Goal: Task Accomplishment & Management: Complete application form

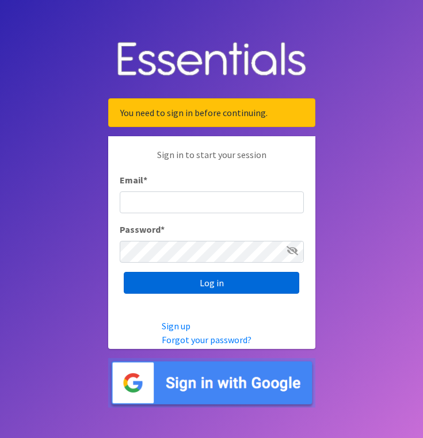
type input "[PERSON_NAME][EMAIL_ADDRESS][DOMAIN_NAME]"
click at [175, 288] on input "Log in" at bounding box center [211, 283] width 175 height 22
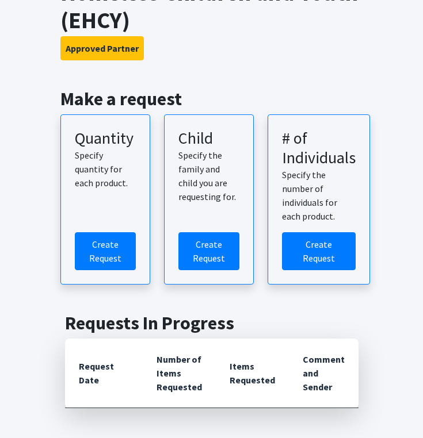
scroll to position [97, 0]
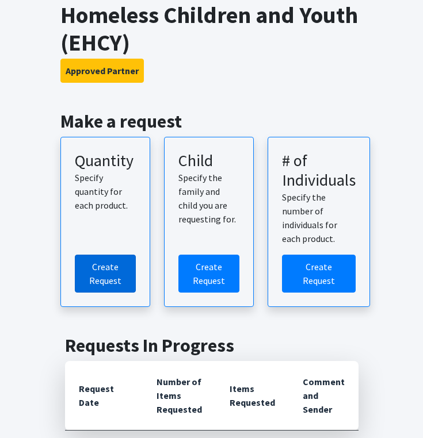
click at [102, 283] on link "Create Request" at bounding box center [105, 274] width 61 height 38
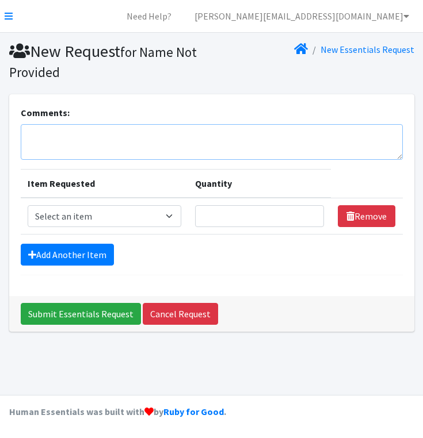
click at [43, 146] on textarea "Comments:" at bounding box center [212, 142] width 382 height 36
type textarea "Morgan Campbell Kapolei"
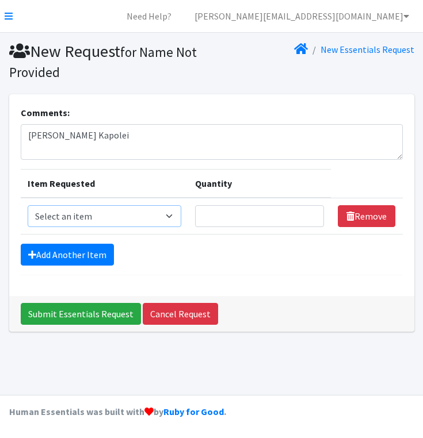
click at [85, 211] on select "Select an item Kids (Newborn) Kids (Preemie)** Limited Kids (Size 1) Kids (Size…" at bounding box center [105, 216] width 154 height 22
select select "1833"
click at [28, 205] on select "Select an item Kids (Newborn) Kids (Preemie)** Limited Kids (Size 1) Kids (Size…" at bounding box center [105, 216] width 154 height 22
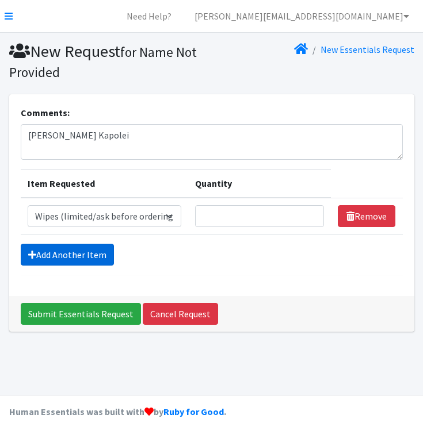
click at [89, 255] on link "Add Another Item" at bounding box center [67, 255] width 93 height 22
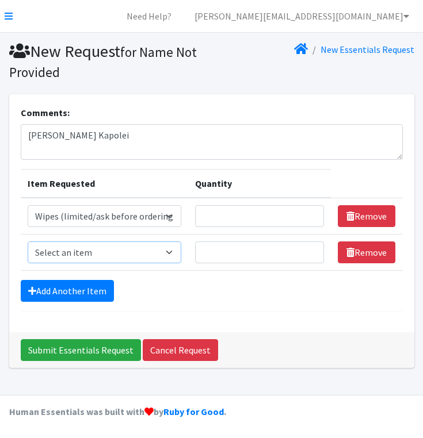
click at [101, 245] on select "Select an item Kids (Newborn) Kids (Preemie)** Limited Kids (Size 1) Kids (Size…" at bounding box center [105, 253] width 154 height 22
select select "11999"
click at [28, 242] on select "Select an item Kids (Newborn) Kids (Preemie)** Limited Kids (Size 1) Kids (Size…" at bounding box center [105, 253] width 154 height 22
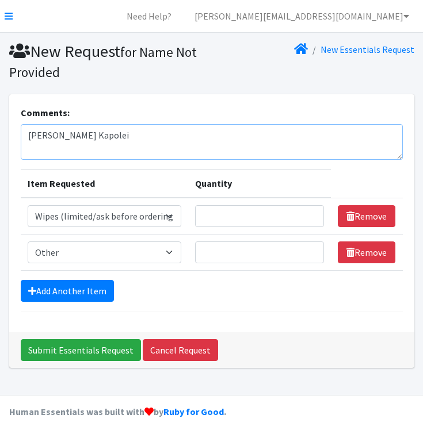
click at [93, 152] on textarea "Morgan Campbell Kapolei" at bounding box center [212, 142] width 382 height 36
type textarea "Morgan Campbell Kapolei Other - Pullups 4t-5t"
click at [236, 221] on input "Quantity" at bounding box center [259, 216] width 129 height 22
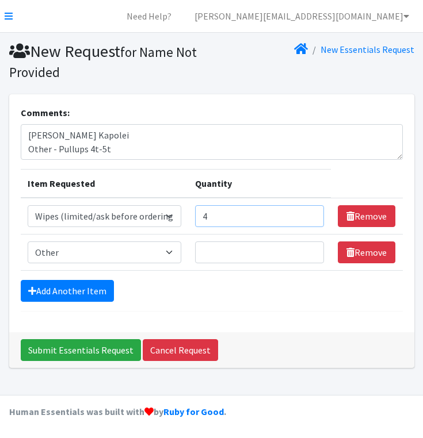
type input "4"
click at [236, 258] on input "Quantity" at bounding box center [259, 253] width 129 height 22
type input "4"
click at [217, 295] on div "Add Another Item" at bounding box center [212, 291] width 382 height 22
click at [55, 136] on textarea "Morgan Campbell Kapolei Other - Pullups 4t-5t" at bounding box center [212, 142] width 382 height 36
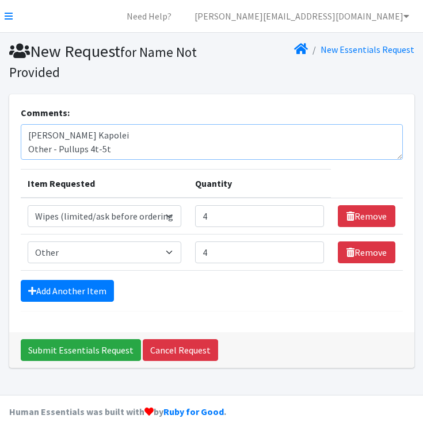
paste textarea "(808) 286-8753"
click at [162, 157] on textarea "Morgan (808) 286-8753 Campbell Kapolei Other - Pullups 4t-5t" at bounding box center [212, 142] width 382 height 36
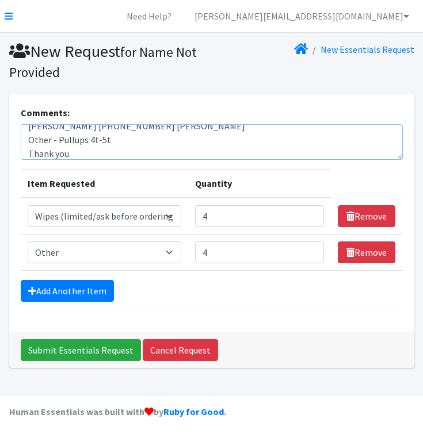
type textarea "Morgan (808) 286-8753 Campbell Kapolei Other - Pullups 4t-5t Thank you"
click at [208, 315] on div "Comments: Morgan (808) 286-8753 Campbell Kapolei Other - Pullups 4t-5t Thank yo…" at bounding box center [211, 213] width 405 height 238
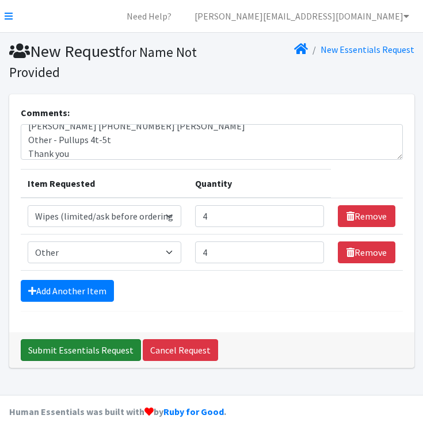
click at [94, 350] on input "Submit Essentials Request" at bounding box center [81, 350] width 120 height 22
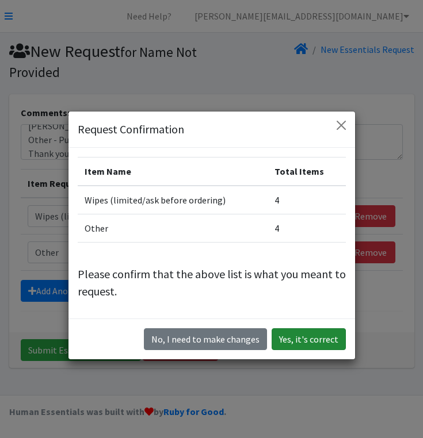
click at [314, 335] on button "Yes, it's correct" at bounding box center [309, 340] width 74 height 22
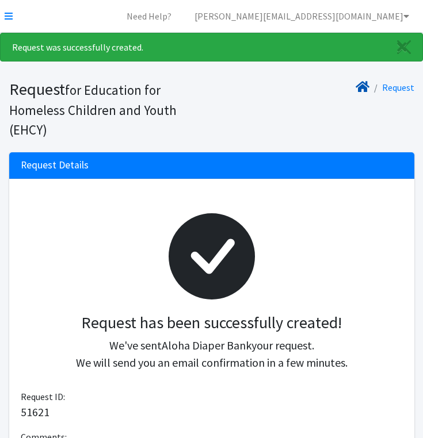
click at [362, 90] on icon at bounding box center [363, 86] width 14 height 9
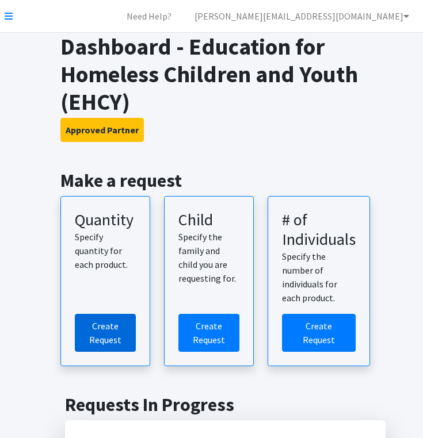
click at [119, 343] on link "Create Request" at bounding box center [105, 333] width 61 height 38
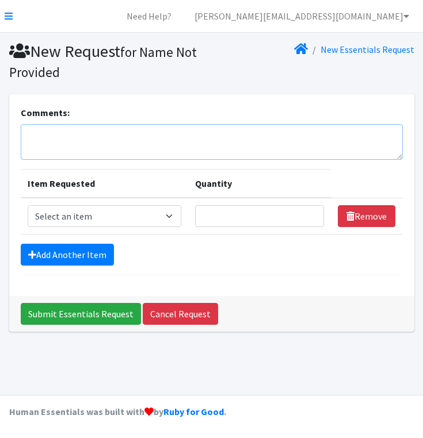
click at [91, 144] on textarea "Comments:" at bounding box center [212, 142] width 382 height 36
paste textarea "Adriane Awaya"
paste textarea "(808) 636-6183"
click at [81, 152] on textarea "Adriane Awaya (808) 636-6183" at bounding box center [212, 142] width 382 height 36
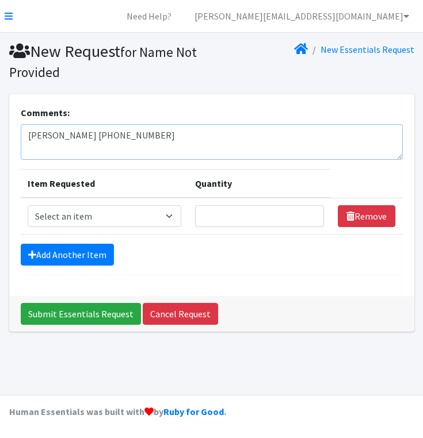
click at [54, 156] on textarea "Adriane Awaya (808) 636-6183" at bounding box center [212, 142] width 382 height 36
type textarea "Adriane Awaya (808) 636-6183 Central District"
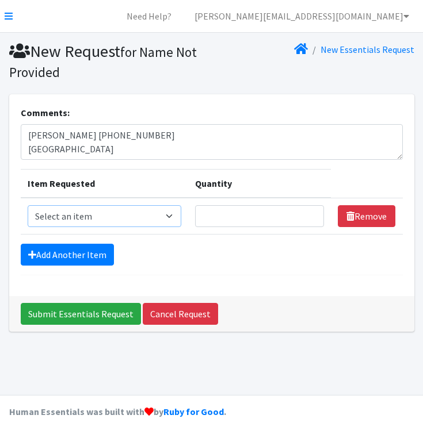
click at [150, 219] on select "Select an item Kids (Newborn) Kids (Preemie)** Limited Kids (Size 1) Kids (Size…" at bounding box center [105, 216] width 154 height 22
select select "1824"
click at [28, 205] on select "Select an item Kids (Newborn) Kids (Preemie)** Limited Kids (Size 1) Kids (Size…" at bounding box center [105, 216] width 154 height 22
click at [240, 223] on input "Quantity" at bounding box center [259, 216] width 129 height 22
type input "4"
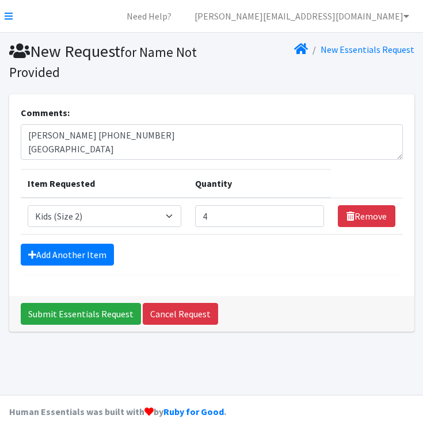
click at [201, 266] on form "Comments: Adriane Awaya (808) 636-6183 Central District Item Requested Quantity…" at bounding box center [212, 191] width 382 height 170
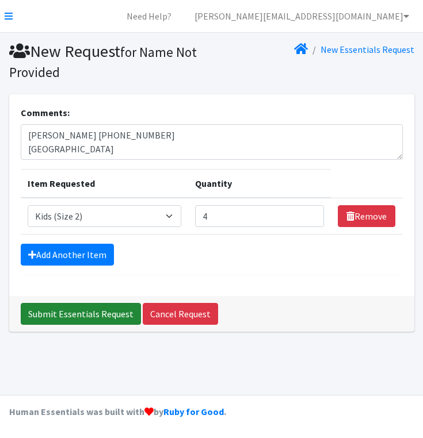
click at [88, 308] on input "Submit Essentials Request" at bounding box center [81, 314] width 120 height 22
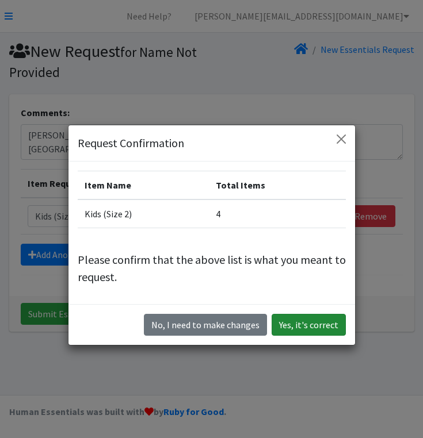
click at [343, 322] on button "Yes, it's correct" at bounding box center [309, 325] width 74 height 22
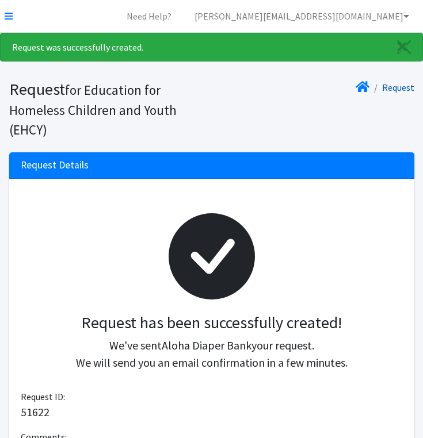
click at [401, 87] on link "Request" at bounding box center [398, 88] width 32 height 12
click at [402, 90] on link "Request" at bounding box center [398, 88] width 32 height 12
click at [369, 89] on icon at bounding box center [363, 86] width 14 height 9
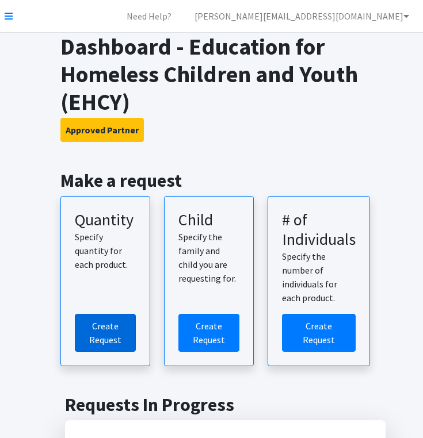
click at [113, 334] on link "Create Request" at bounding box center [105, 333] width 61 height 38
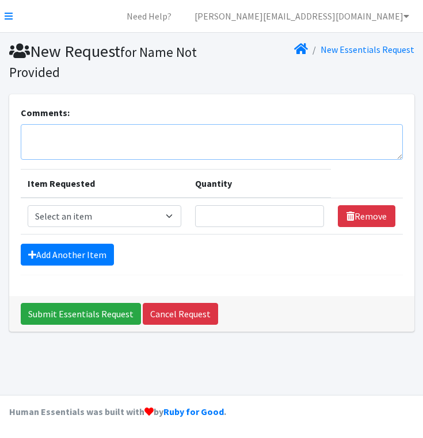
click at [48, 144] on textarea "Comments:" at bounding box center [212, 142] width 382 height 36
paste textarea ""Kauai District Office 3060 Eiwa Street Room 305 Lihue HI 96766""
click at [32, 149] on textarea "Tessa Belardo "Kauai District Office 3060 Eiwa Street Room 305 Lihue HI 96766" at bounding box center [212, 142] width 382 height 36
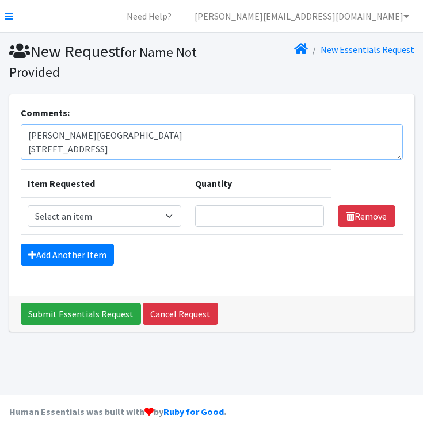
type textarea "Tessa Belardo Kauai District Office 3060 Eiwa Street Room 305 Lihue HI 96766"
click at [105, 217] on select "Select an item Kids (Newborn) Kids (Preemie)** Limited Kids (Size 1) Kids (Size…" at bounding box center [105, 216] width 154 height 22
select select "1823"
click at [28, 205] on select "Select an item Kids (Newborn) Kids (Preemie)** Limited Kids (Size 1) Kids (Size…" at bounding box center [105, 216] width 154 height 22
click at [85, 270] on form "Comments: Tessa Belardo Kauai District Office 3060 Eiwa Street Room 305 Lihue H…" at bounding box center [212, 191] width 382 height 170
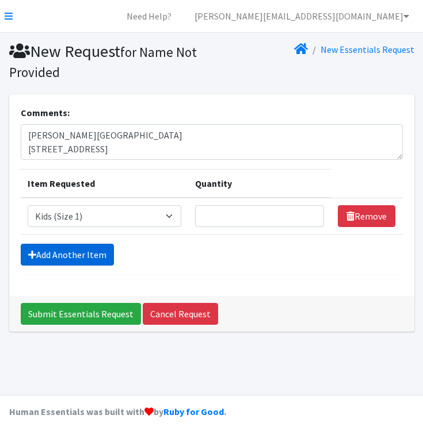
click at [82, 263] on link "Add Another Item" at bounding box center [67, 255] width 93 height 22
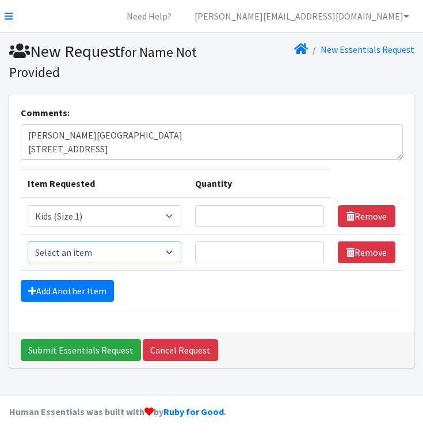
click at [82, 252] on select "Select an item Kids (Newborn) Kids (Preemie)** Limited Kids (Size 1) Kids (Size…" at bounding box center [105, 253] width 154 height 22
select select "1833"
click at [28, 242] on select "Select an item Kids (Newborn) Kids (Preemie)** Limited Kids (Size 1) Kids (Size…" at bounding box center [105, 253] width 154 height 22
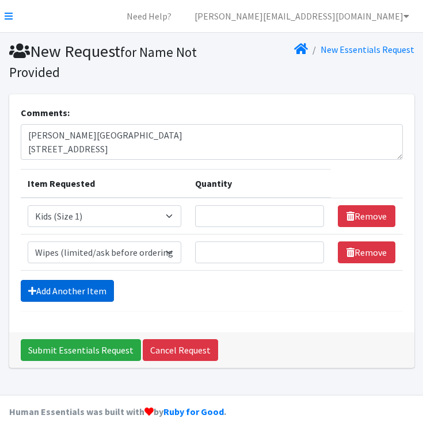
click at [70, 292] on link "Add Another Item" at bounding box center [67, 291] width 93 height 22
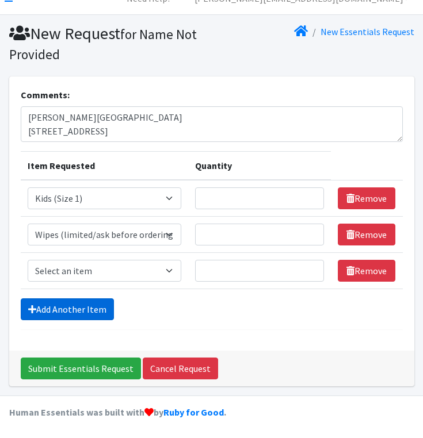
scroll to position [18, 0]
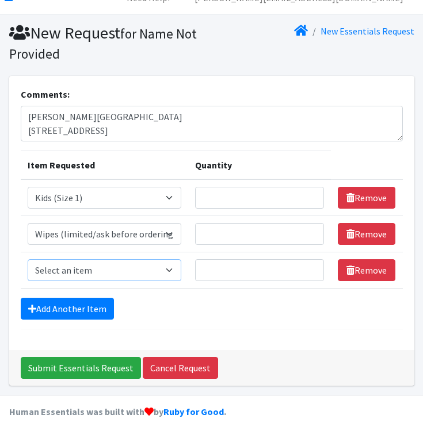
click at [68, 270] on select "Select an item Kids (Newborn) Kids (Preemie)** Limited Kids (Size 1) Kids (Size…" at bounding box center [105, 270] width 154 height 22
select select "1832"
click at [28, 259] on select "Select an item Kids (Newborn) Kids (Preemie)** Limited Kids (Size 1) Kids (Size…" at bounding box center [105, 270] width 154 height 22
click at [234, 198] on input "Quantity" at bounding box center [259, 198] width 129 height 22
type input "4"
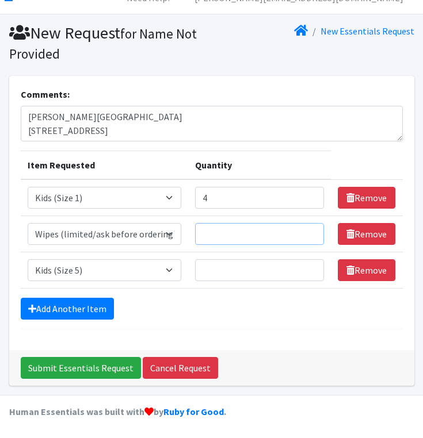
click at [243, 227] on input "Quantity" at bounding box center [259, 234] width 129 height 22
type input "4"
click at [253, 276] on input "Quantity" at bounding box center [259, 270] width 129 height 22
type input "4"
click at [232, 315] on div "Add Another Item" at bounding box center [212, 309] width 382 height 22
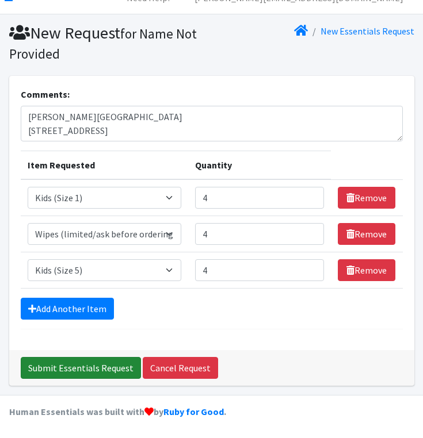
click at [91, 367] on input "Submit Essentials Request" at bounding box center [81, 368] width 120 height 22
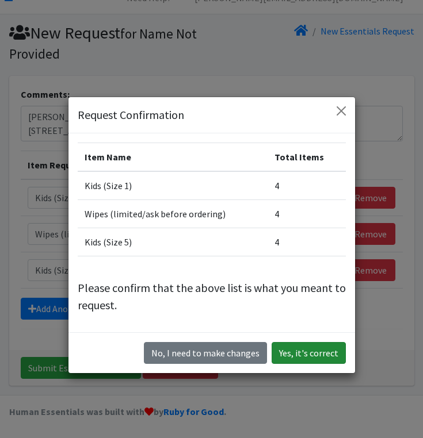
click at [312, 356] on button "Yes, it's correct" at bounding box center [309, 353] width 74 height 22
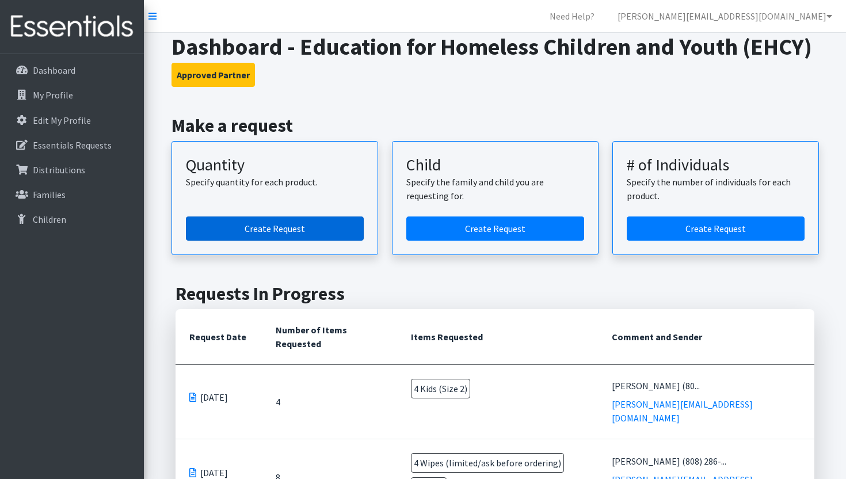
click at [268, 220] on link "Create Request" at bounding box center [275, 228] width 178 height 24
